Goal: Transaction & Acquisition: Purchase product/service

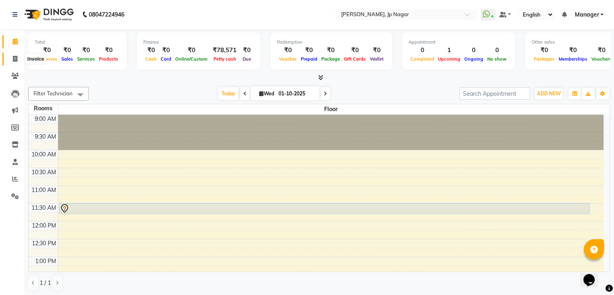
click at [16, 54] on span at bounding box center [15, 58] width 14 height 9
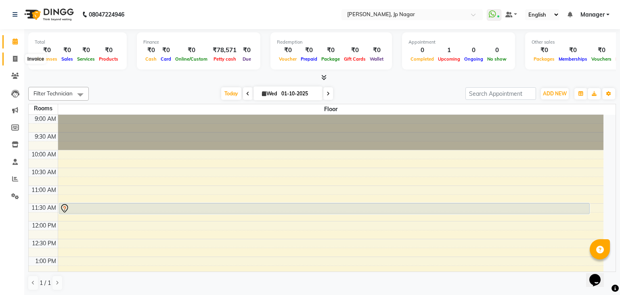
select select "6318"
select select "service"
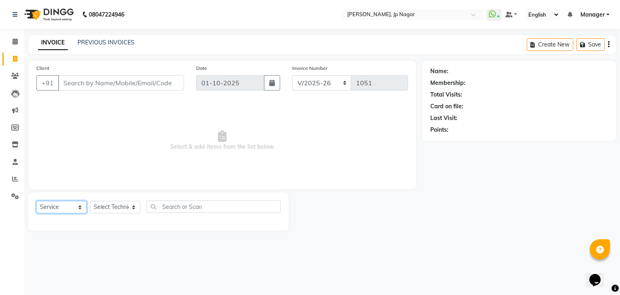
click at [77, 207] on select "Select Service Product Membership Package Voucher Prepaid Gift Card" at bounding box center [61, 207] width 50 height 13
click at [16, 46] on span at bounding box center [15, 41] width 14 height 9
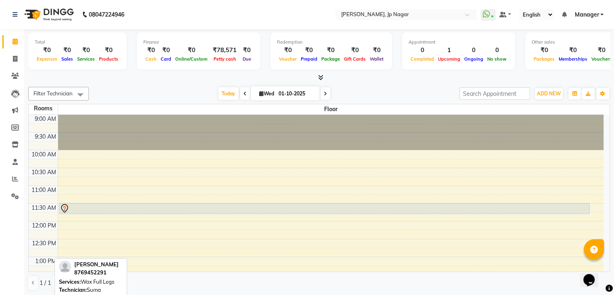
click at [88, 205] on div at bounding box center [325, 208] width 530 height 10
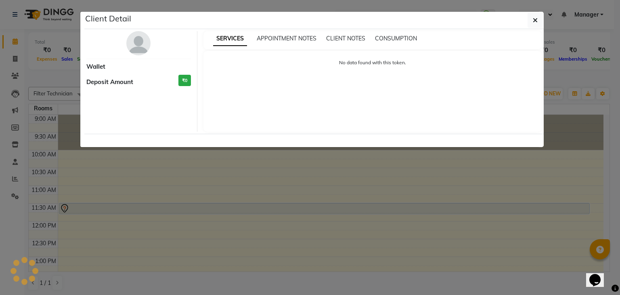
select select "7"
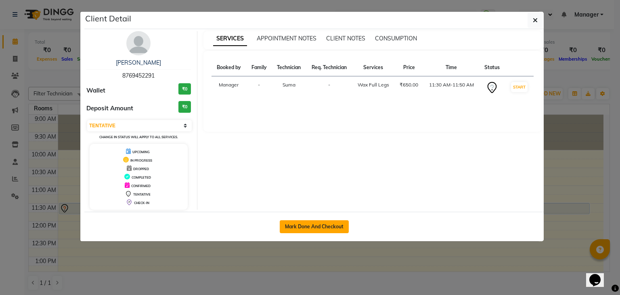
click at [321, 223] on button "Mark Done And Checkout" at bounding box center [314, 226] width 69 height 13
select select "6318"
select select "service"
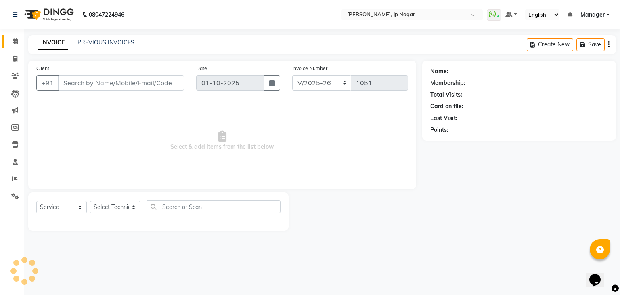
type input "87******91"
select select "48042"
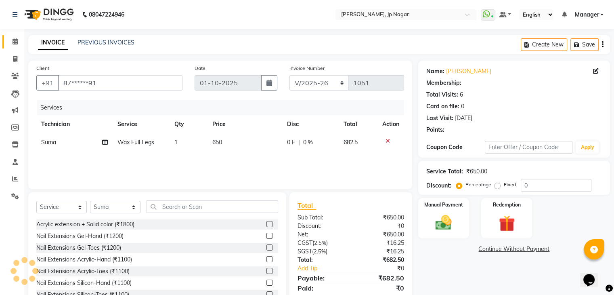
select select "1: Object"
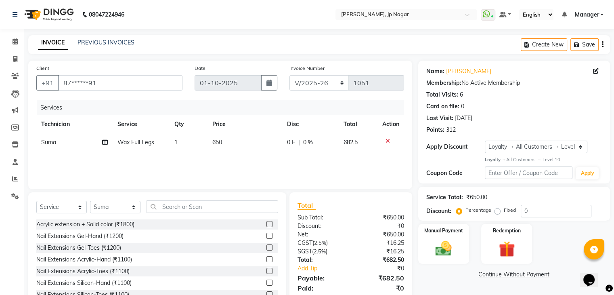
click at [232, 197] on div "Select Service Product Membership Package Voucher Prepaid Gift Card Select Tech…" at bounding box center [157, 251] width 258 height 119
click at [228, 204] on input "text" at bounding box center [213, 206] width 132 height 13
click at [387, 141] on icon at bounding box center [387, 141] width 4 height 6
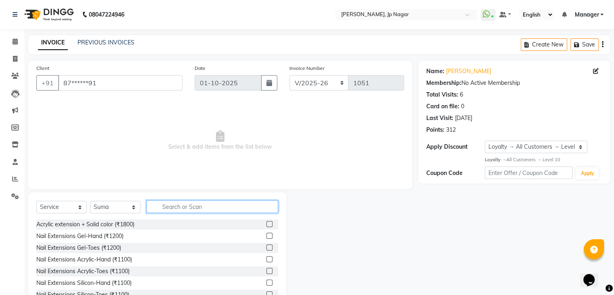
click at [244, 207] on input "text" at bounding box center [213, 206] width 132 height 13
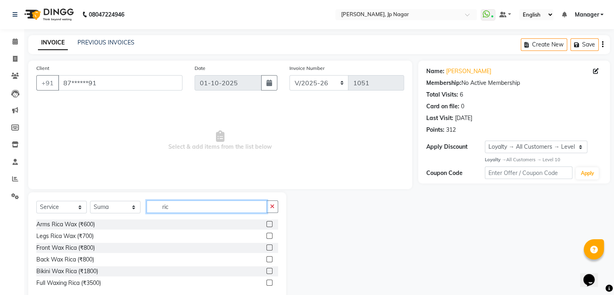
type input "ric"
click at [271, 257] on label at bounding box center [269, 259] width 6 height 6
click at [271, 257] on input "checkbox" at bounding box center [268, 259] width 5 height 5
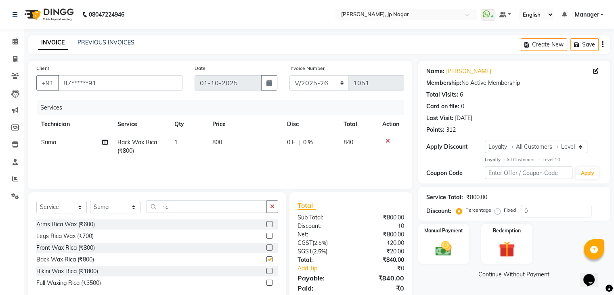
checkbox input "false"
click at [268, 247] on label at bounding box center [269, 247] width 6 height 6
click at [268, 247] on input "checkbox" at bounding box center [268, 247] width 5 height 5
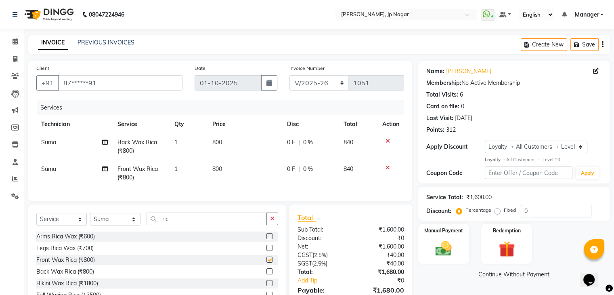
checkbox input "false"
click at [202, 225] on input "ric" at bounding box center [207, 218] width 120 height 13
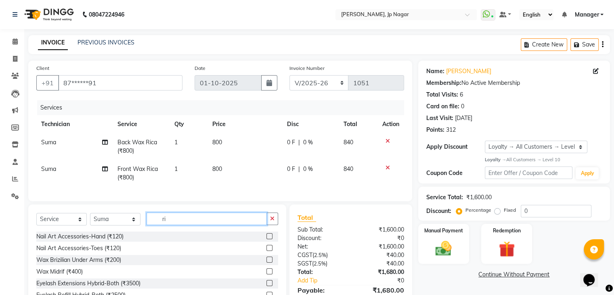
type input "r"
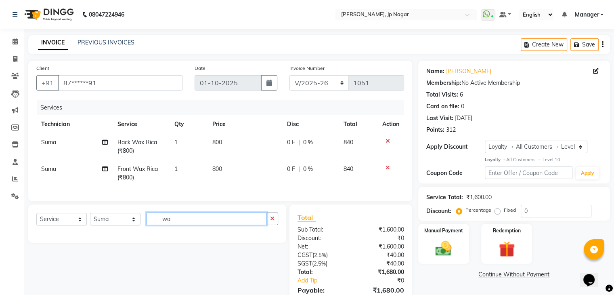
type input "w"
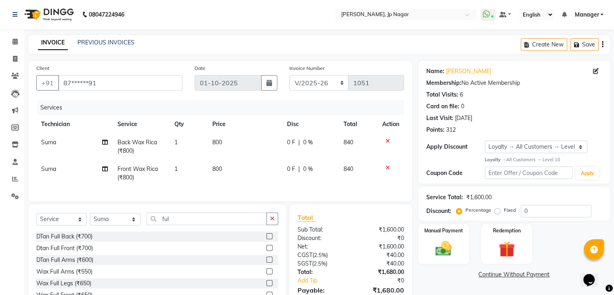
click at [279, 238] on div "Select Service Product Membership Package Voucher Prepaid Gift Card Select Tech…" at bounding box center [157, 263] width 258 height 119
click at [174, 224] on input "ful" at bounding box center [207, 218] width 120 height 13
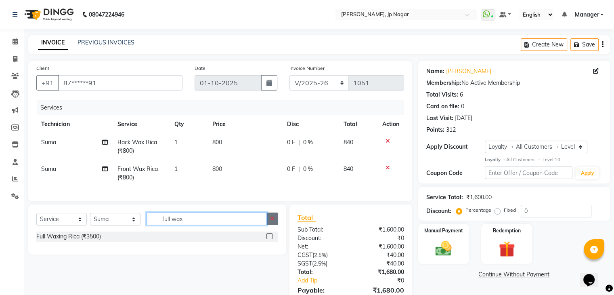
type input "full wax"
click at [270, 225] on button "button" at bounding box center [272, 218] width 12 height 13
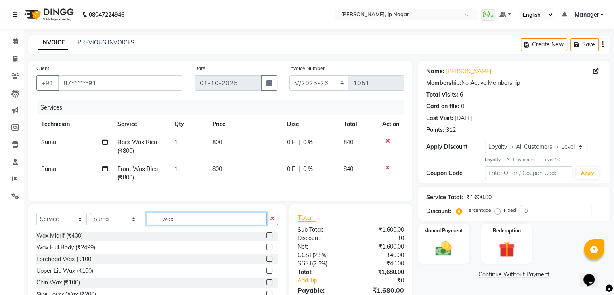
scroll to position [96, 0]
type input "wax"
click at [266, 249] on label at bounding box center [269, 246] width 6 height 6
click at [266, 249] on input "checkbox" at bounding box center [268, 245] width 5 height 5
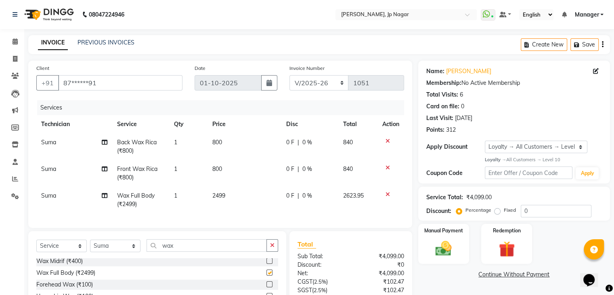
checkbox input "false"
click at [224, 194] on span "2499" at bounding box center [218, 195] width 13 height 7
select select "48042"
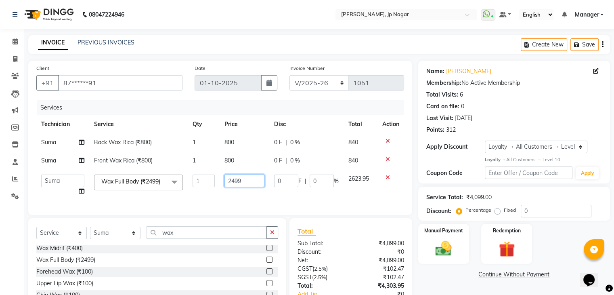
click at [250, 184] on input "2499" at bounding box center [244, 180] width 40 height 13
type input "2"
type input "1000"
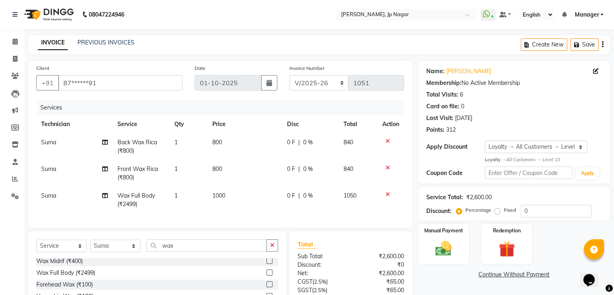
click at [383, 175] on tbody "Suma Back Wax Rica (₹800) 1 800 0 F | 0 % 840 Suma Front Wax Rica (₹800) 1 800 …" at bounding box center [220, 173] width 368 height 80
click at [190, 251] on input "wax" at bounding box center [207, 245] width 120 height 13
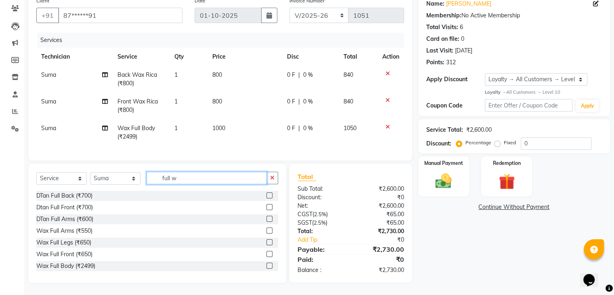
scroll to position [73, 0]
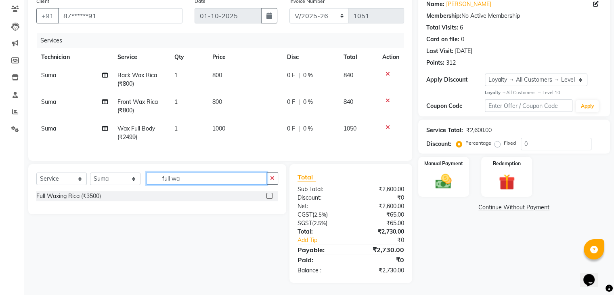
type input "full wa"
click at [270, 197] on label at bounding box center [269, 196] width 6 height 6
click at [270, 197] on input "checkbox" at bounding box center [268, 195] width 5 height 5
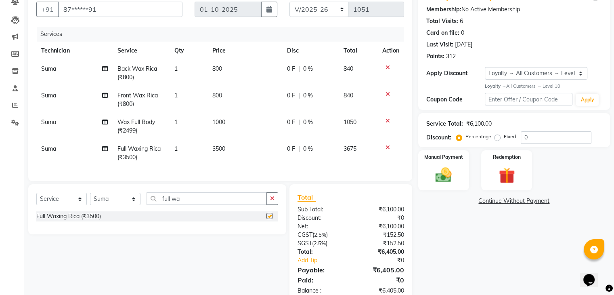
checkbox input "false"
click at [225, 150] on span "3500" at bounding box center [218, 148] width 13 height 7
select select "48042"
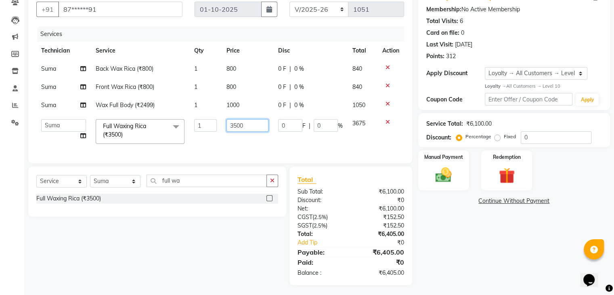
click at [251, 124] on input "3500" at bounding box center [247, 125] width 42 height 13
type input "3"
type input "1000"
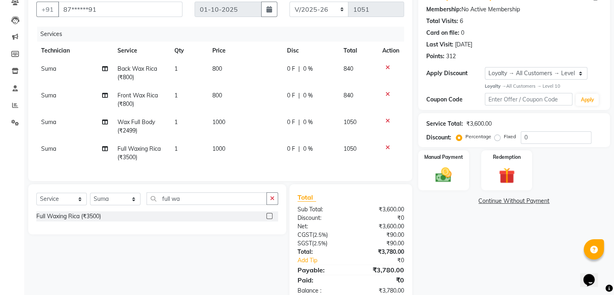
click at [237, 141] on td "1000" at bounding box center [244, 153] width 74 height 27
select select "48042"
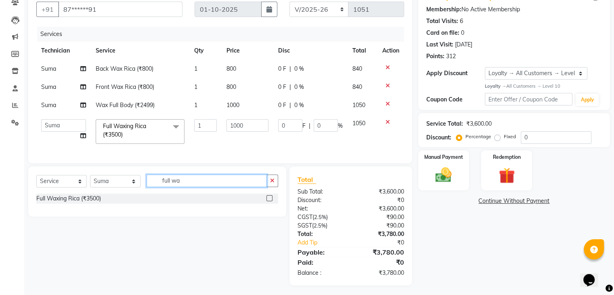
click at [181, 187] on input "full wa" at bounding box center [207, 180] width 120 height 13
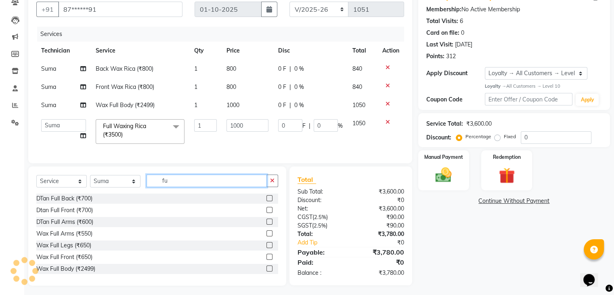
type input "f"
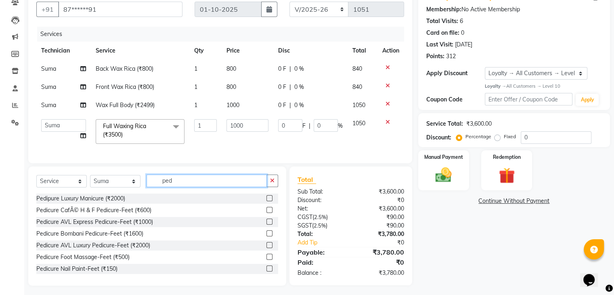
type input "ped"
click at [266, 213] on label at bounding box center [269, 210] width 6 height 6
click at [266, 213] on input "checkbox" at bounding box center [268, 209] width 5 height 5
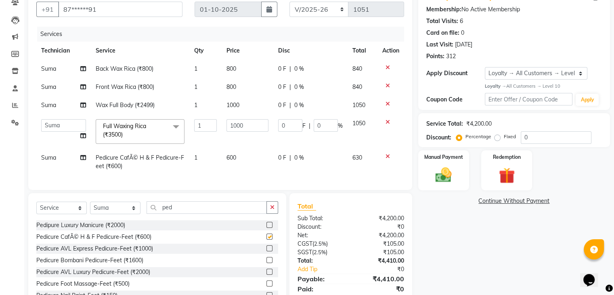
checkbox input "false"
click at [232, 213] on input "ped" at bounding box center [207, 207] width 120 height 13
type input "p"
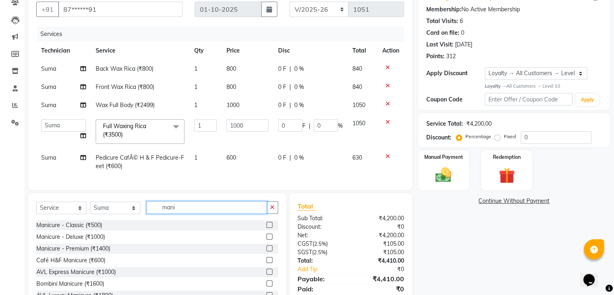
type input "mani"
click at [266, 263] on label at bounding box center [269, 260] width 6 height 6
click at [266, 263] on input "checkbox" at bounding box center [268, 259] width 5 height 5
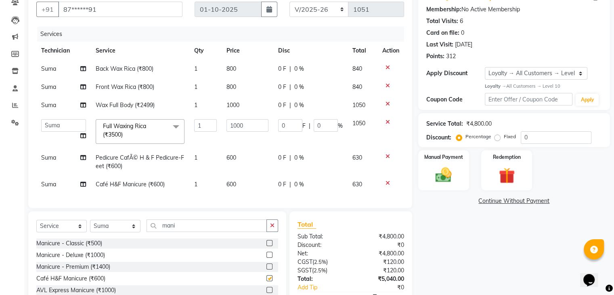
checkbox input "false"
click at [238, 178] on td "600" at bounding box center [248, 184] width 52 height 18
select select "48042"
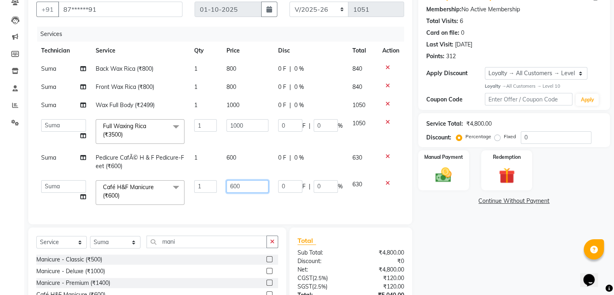
click at [239, 184] on input "600" at bounding box center [247, 186] width 42 height 13
click at [232, 186] on input "600" at bounding box center [247, 186] width 42 height 13
type input "500"
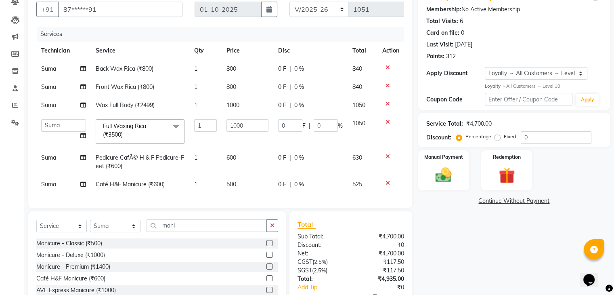
click at [228, 157] on span "600" at bounding box center [231, 157] width 10 height 7
select select "48042"
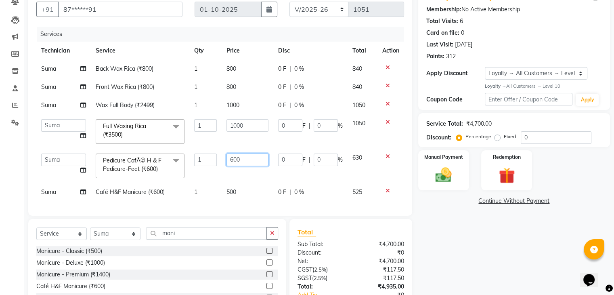
click at [232, 157] on input "600" at bounding box center [247, 159] width 42 height 13
type input "500"
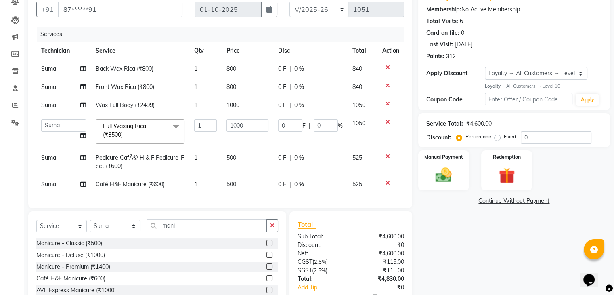
click at [383, 101] on div at bounding box center [390, 104] width 17 height 6
click at [389, 102] on icon at bounding box center [387, 104] width 4 height 6
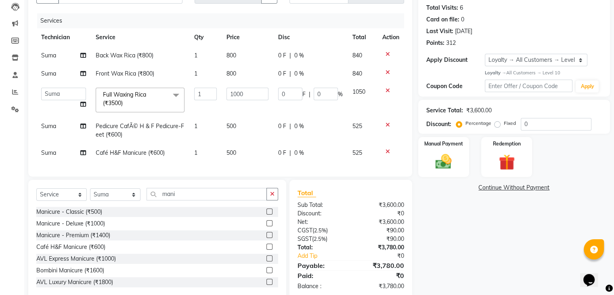
scroll to position [109, 0]
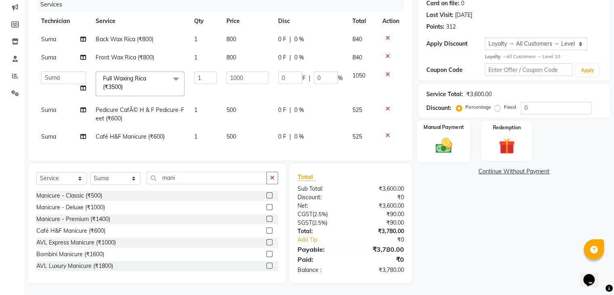
click at [459, 142] on div "Manual Payment" at bounding box center [443, 141] width 53 height 42
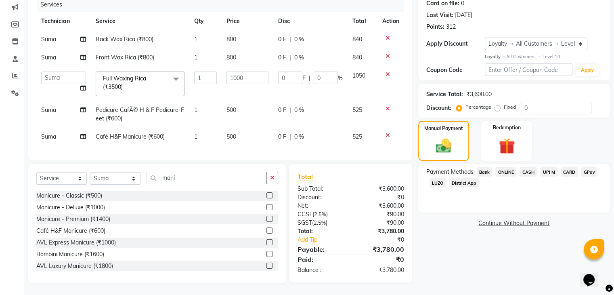
click at [544, 167] on span "UPI M" at bounding box center [548, 171] width 17 height 9
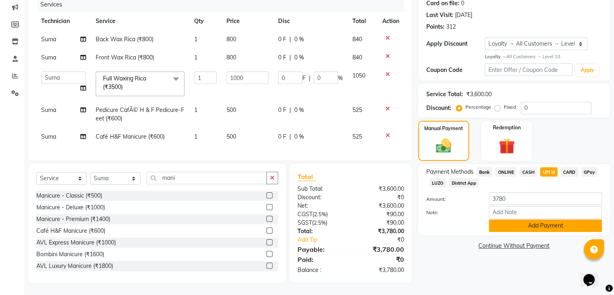
click at [533, 219] on button "Add Payment" at bounding box center [545, 225] width 113 height 13
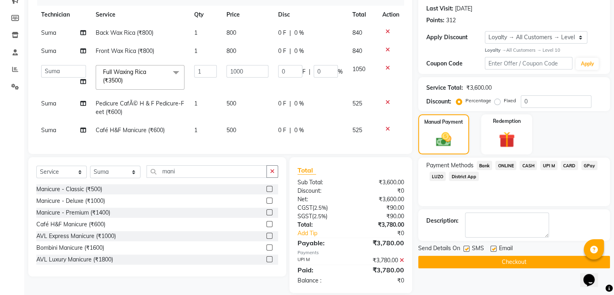
click at [509, 265] on button "Checkout" at bounding box center [514, 261] width 192 height 13
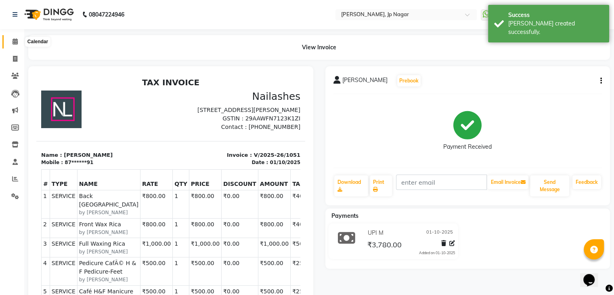
click at [13, 43] on icon at bounding box center [15, 41] width 5 height 6
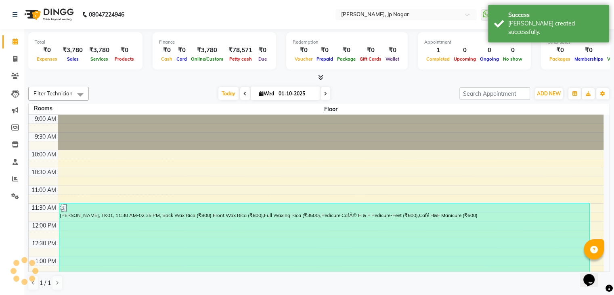
scroll to position [211, 0]
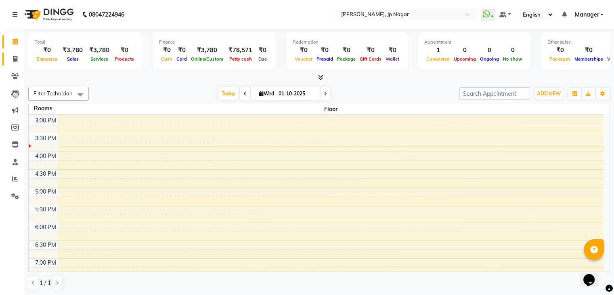
click at [18, 65] on link "Invoice" at bounding box center [11, 58] width 19 height 13
select select "service"
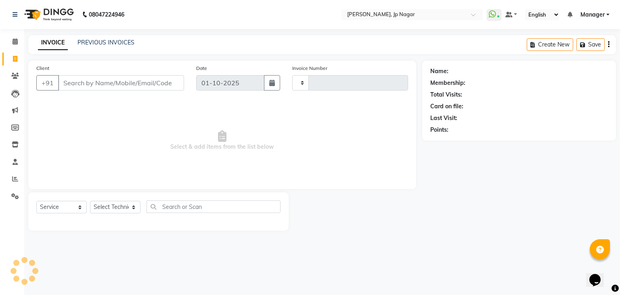
type input "1052"
select select "6318"
click at [15, 44] on icon at bounding box center [15, 41] width 5 height 6
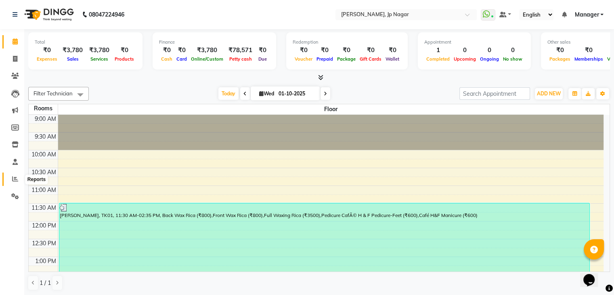
click at [16, 175] on span at bounding box center [15, 178] width 14 height 9
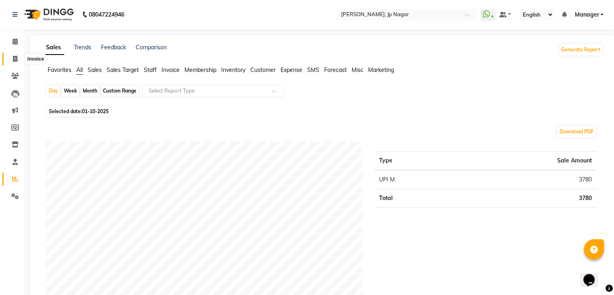
click at [13, 60] on icon at bounding box center [15, 59] width 4 height 6
select select "service"
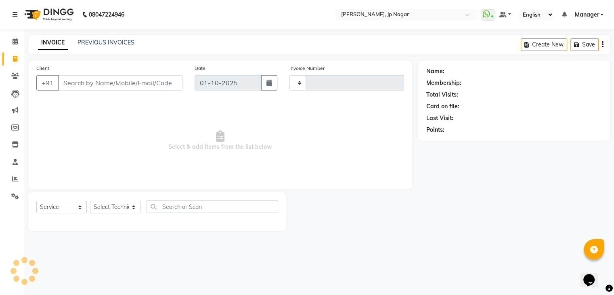
type input "1052"
select select "6318"
click at [126, 209] on select "Select Technician ameer asid [PERSON_NAME] Manager [PERSON_NAME] [PERSON_NAME] …" at bounding box center [115, 207] width 50 height 13
select select "81548"
click at [90, 201] on select "Select Technician ameer asid [PERSON_NAME] Manager [PERSON_NAME] [PERSON_NAME] …" at bounding box center [115, 207] width 50 height 13
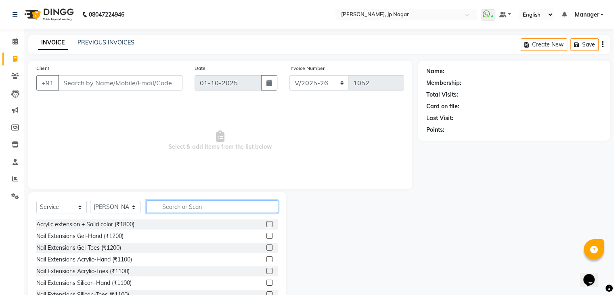
click at [199, 206] on input "text" at bounding box center [213, 206] width 132 height 13
type input "gel"
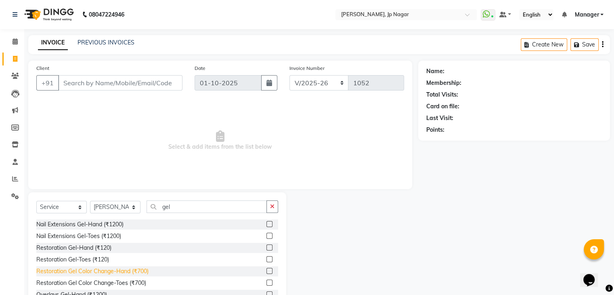
click at [141, 271] on div "Restoration Gel Color Change-Hand (₹700)" at bounding box center [92, 271] width 112 height 8
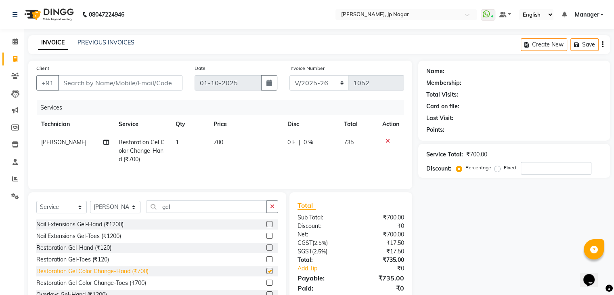
checkbox input "false"
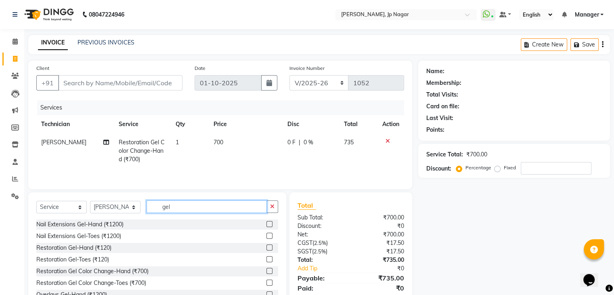
click at [182, 206] on input "gel" at bounding box center [207, 206] width 120 height 13
type input "g"
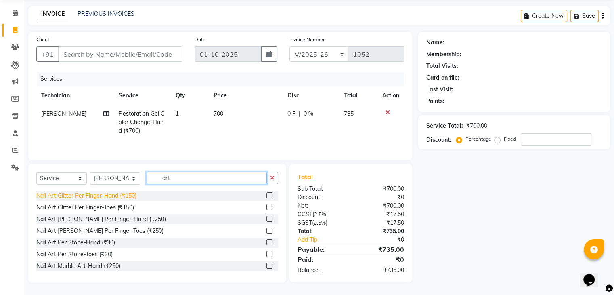
type input "art"
click at [129, 193] on div "Nail Art Glitter Per Finger-Hand (₹150)" at bounding box center [86, 195] width 100 height 8
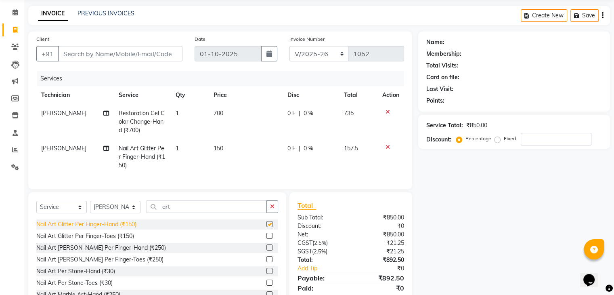
checkbox input "false"
click at [229, 145] on td "150" at bounding box center [246, 156] width 74 height 35
select select "81548"
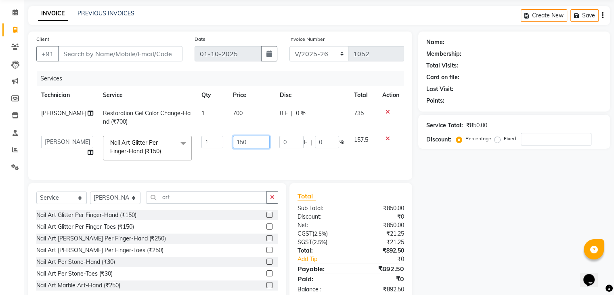
click at [245, 142] on input "150" at bounding box center [251, 142] width 37 height 13
type input "1"
type input "100"
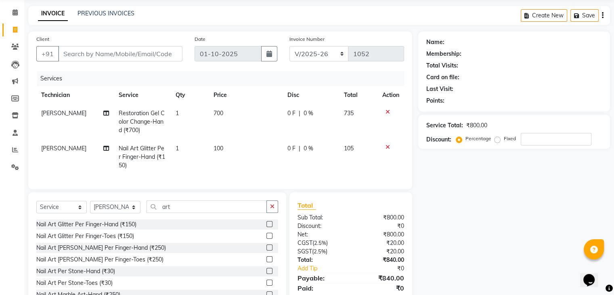
click at [180, 146] on td "1" at bounding box center [190, 156] width 38 height 35
select select "81548"
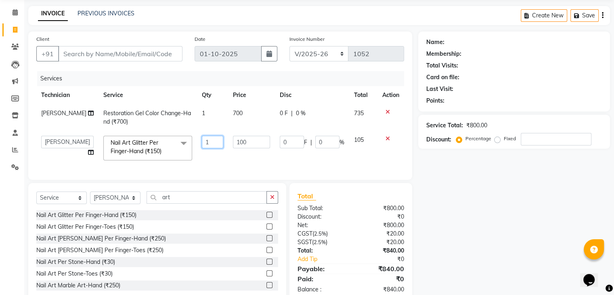
click at [203, 143] on input "1" at bounding box center [213, 142] width 22 height 13
type input "2"
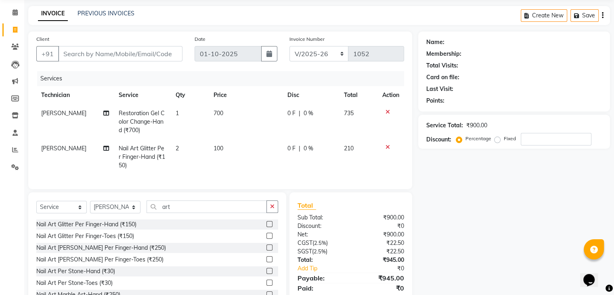
click at [308, 159] on td "0 F | 0 %" at bounding box center [311, 156] width 57 height 35
select select "81548"
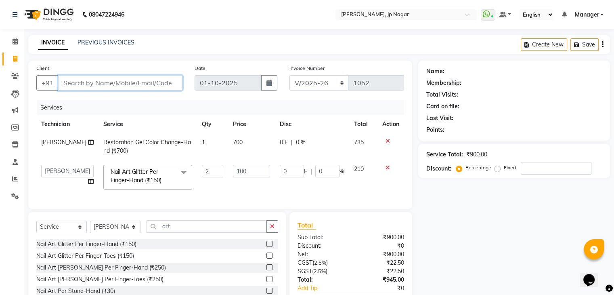
click at [94, 85] on input "Client" at bounding box center [120, 82] width 124 height 15
click at [108, 80] on input "Client" at bounding box center [120, 82] width 124 height 15
type input "8"
type input "0"
type input "8332939195"
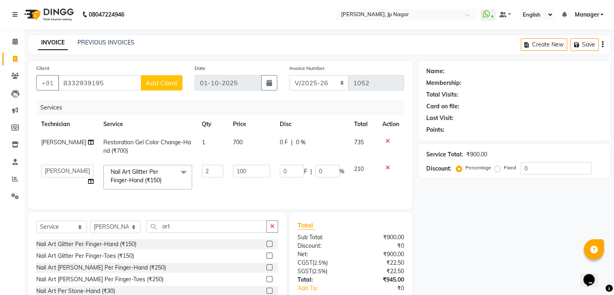
click at [160, 86] on span "Add Client" at bounding box center [162, 83] width 32 height 8
select select "21"
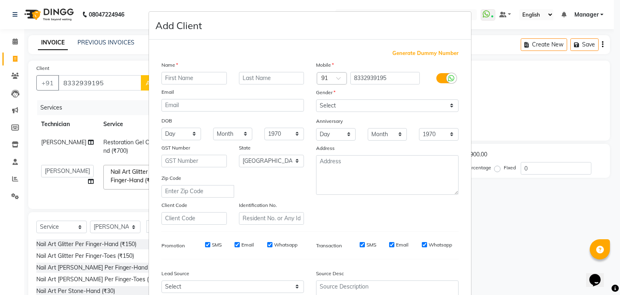
click at [193, 78] on input "text" at bounding box center [193, 78] width 65 height 13
type input "[PERSON_NAME]"
click at [357, 105] on select "Select [DEMOGRAPHIC_DATA] [DEMOGRAPHIC_DATA] Other Prefer Not To Say" at bounding box center [387, 105] width 142 height 13
select select "[DEMOGRAPHIC_DATA]"
click at [316, 100] on select "Select [DEMOGRAPHIC_DATA] [DEMOGRAPHIC_DATA] Other Prefer Not To Say" at bounding box center [387, 105] width 142 height 13
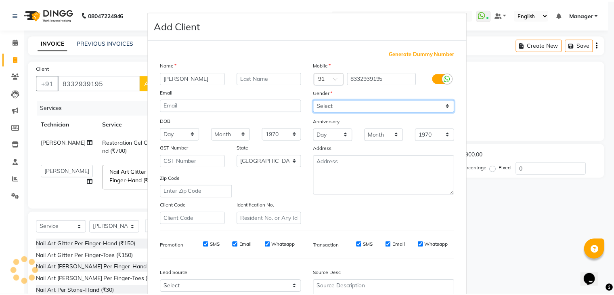
scroll to position [82, 0]
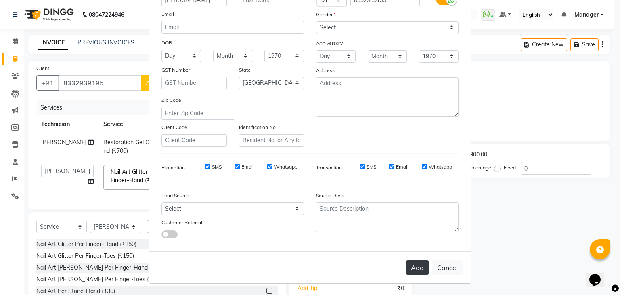
click at [415, 264] on button "Add" at bounding box center [417, 267] width 23 height 15
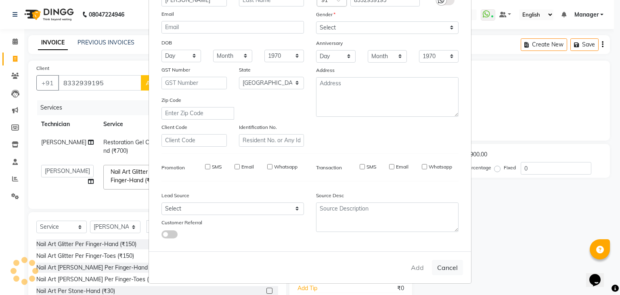
type input "83******95"
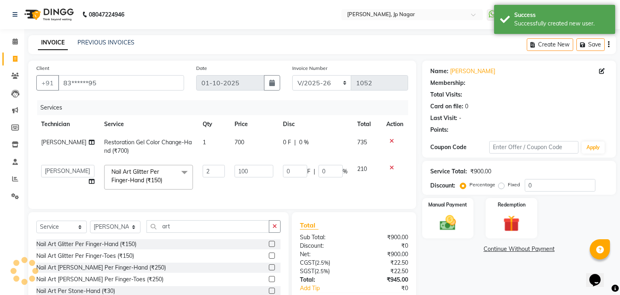
select select "1: Object"
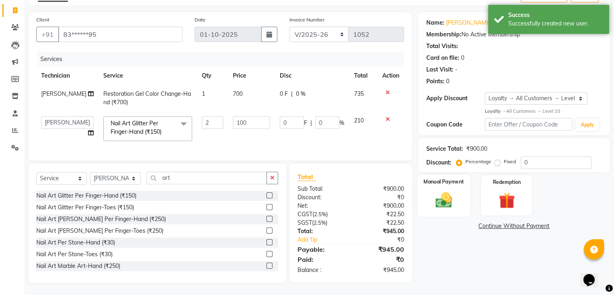
scroll to position [55, 0]
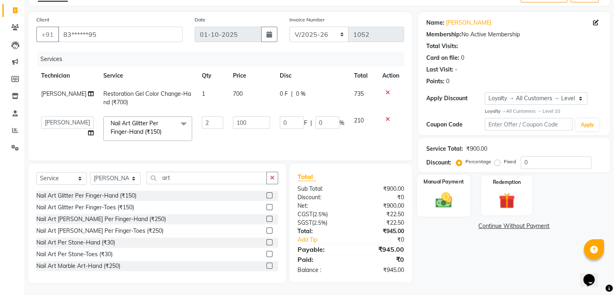
click at [447, 190] on img at bounding box center [443, 199] width 27 height 19
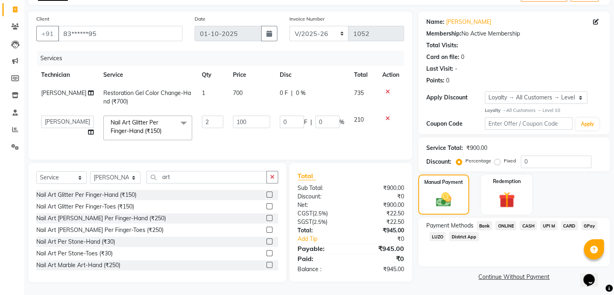
click at [569, 221] on span "CARD" at bounding box center [569, 225] width 17 height 9
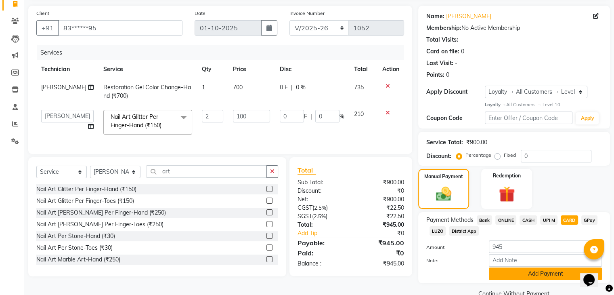
click at [537, 276] on button "Add Payment" at bounding box center [545, 273] width 113 height 13
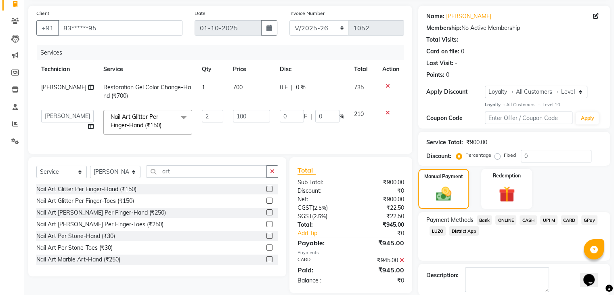
scroll to position [111, 0]
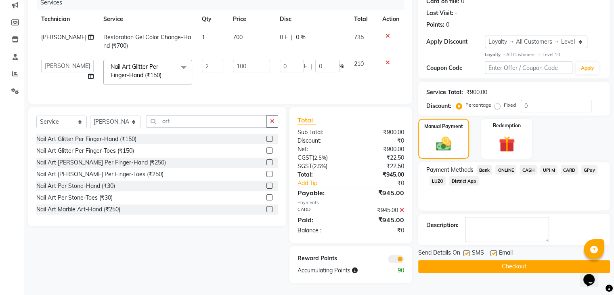
click at [513, 260] on button "Checkout" at bounding box center [514, 266] width 192 height 13
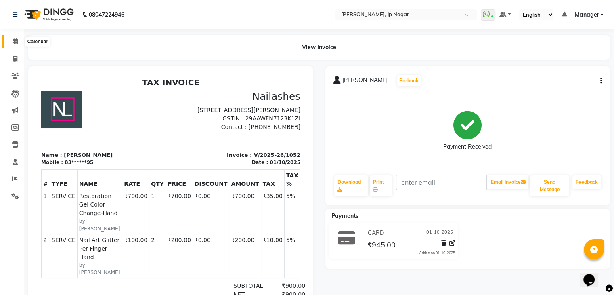
click at [13, 40] on icon at bounding box center [15, 41] width 5 height 6
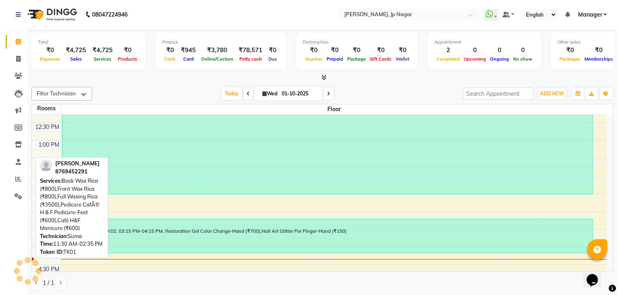
scroll to position [118, 0]
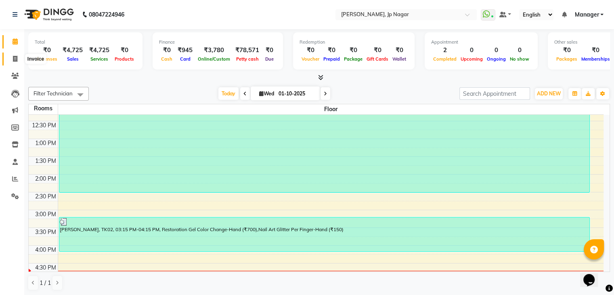
click at [18, 57] on span at bounding box center [15, 58] width 14 height 9
select select "service"
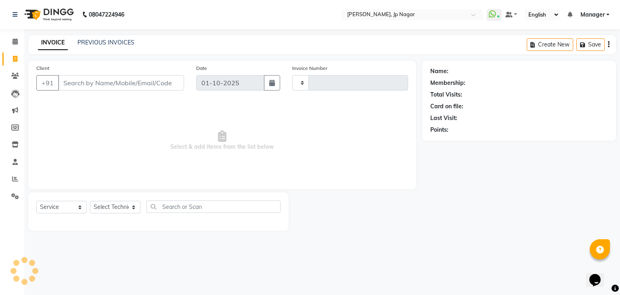
type input "1053"
select select "6318"
drag, startPoint x: 7, startPoint y: 37, endPoint x: 337, endPoint y: 213, distance: 373.9
click at [337, 213] on div at bounding box center [355, 211] width 133 height 38
